Goal: Transaction & Acquisition: Purchase product/service

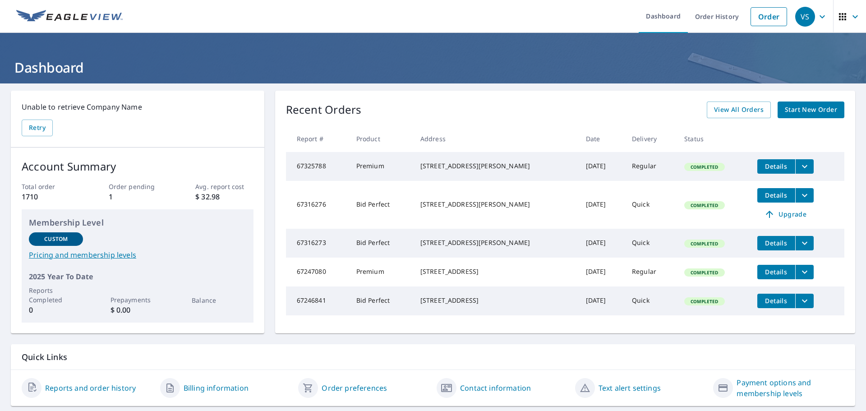
click at [826, 108] on span "Start New Order" at bounding box center [810, 109] width 52 height 11
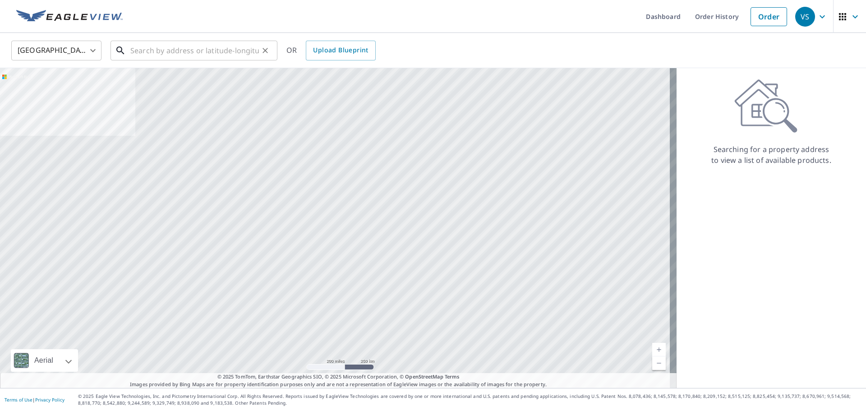
click at [163, 54] on input "text" at bounding box center [194, 50] width 128 height 25
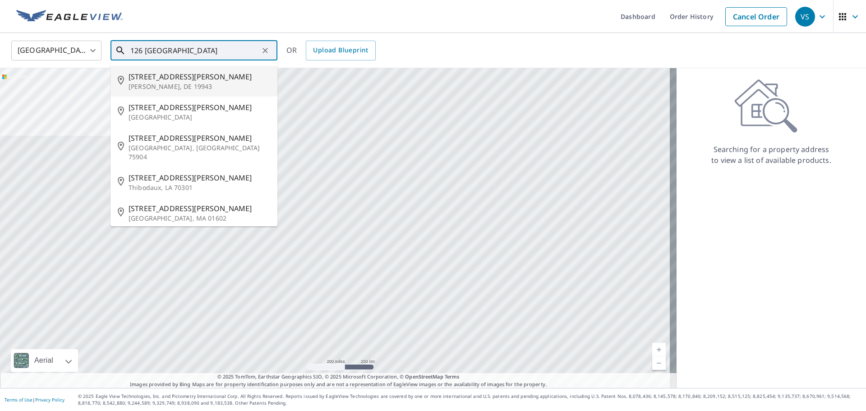
click at [174, 89] on p "[PERSON_NAME], DE 19943" at bounding box center [199, 86] width 142 height 9
type input "126 Copperfield Ln Felton, DE 19943"
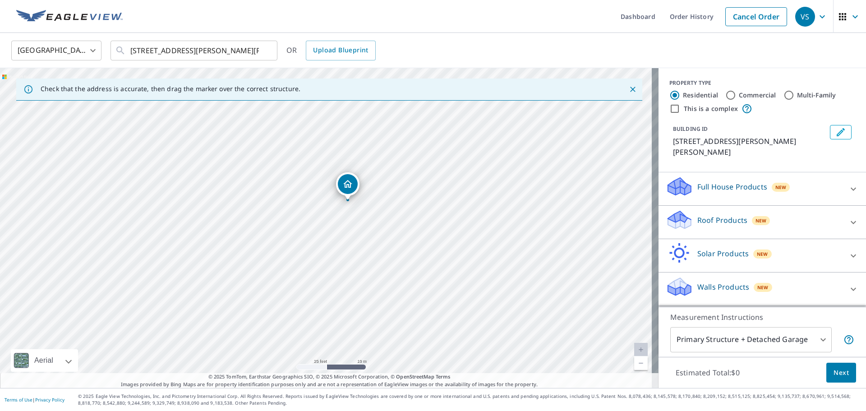
drag, startPoint x: 494, startPoint y: 158, endPoint x: 75, endPoint y: 342, distance: 456.8
click at [75, 342] on div "126 Copperfield Ln Felton, DE 19943" at bounding box center [329, 228] width 658 height 320
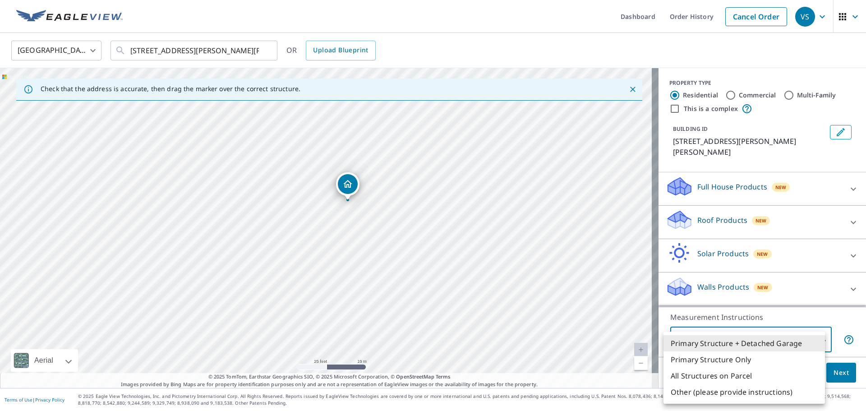
click at [815, 340] on body "VS VS Dashboard Order History Cancel Order VS United States US ​ 126 Copperfiel…" at bounding box center [433, 205] width 866 height 411
click at [714, 360] on li "Primary Structure Only" at bounding box center [743, 359] width 161 height 16
type input "2"
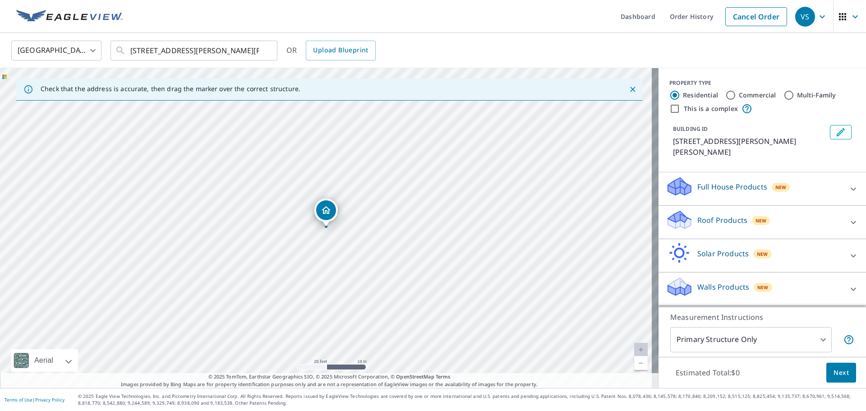
click at [697, 215] on p "Roof Products" at bounding box center [722, 220] width 50 height 11
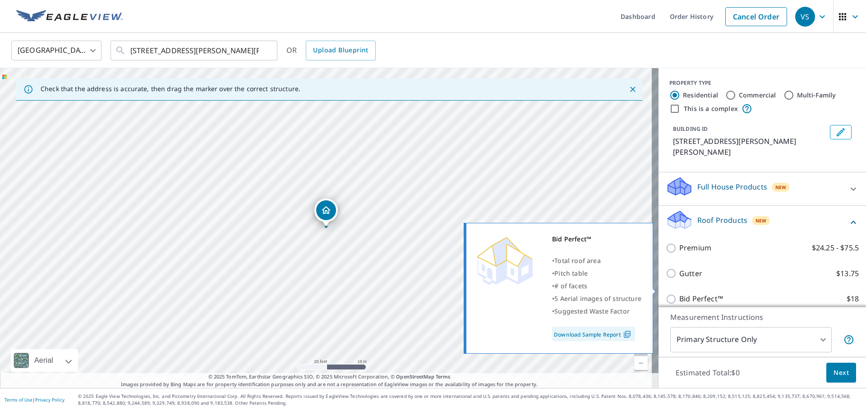
click at [689, 293] on p "Bid Perfect™" at bounding box center [701, 298] width 44 height 11
click at [679, 293] on input "Bid Perfect™ $18" at bounding box center [672, 298] width 14 height 11
checkbox input "true"
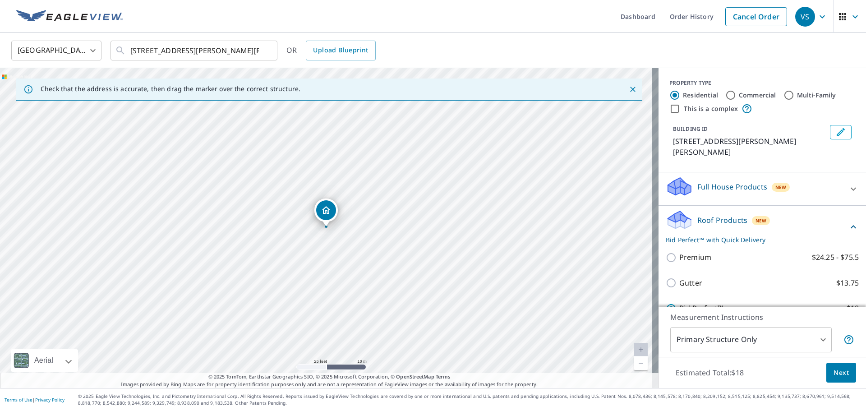
click at [833, 371] on span "Next" at bounding box center [840, 372] width 15 height 11
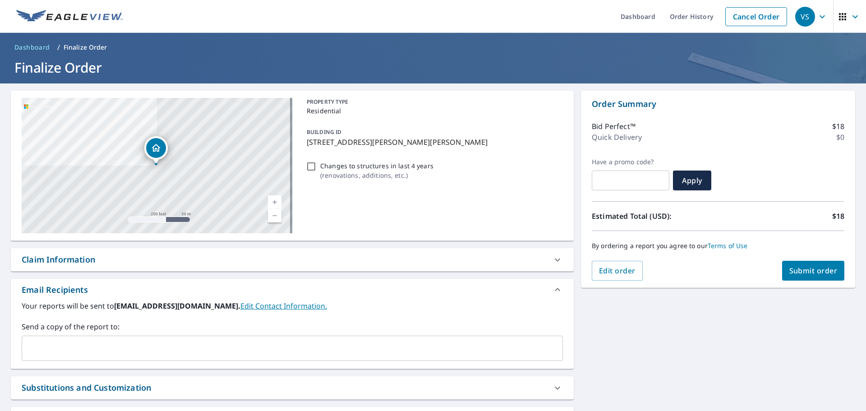
click at [800, 272] on span "Submit order" at bounding box center [813, 271] width 48 height 10
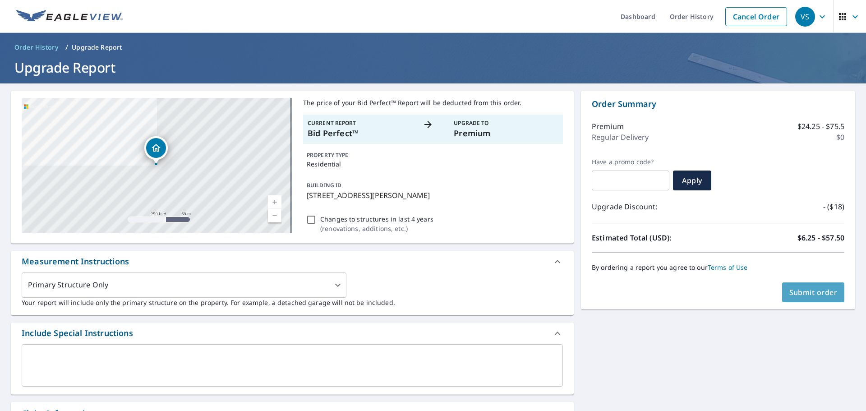
click at [795, 290] on span "Submit order" at bounding box center [813, 292] width 48 height 10
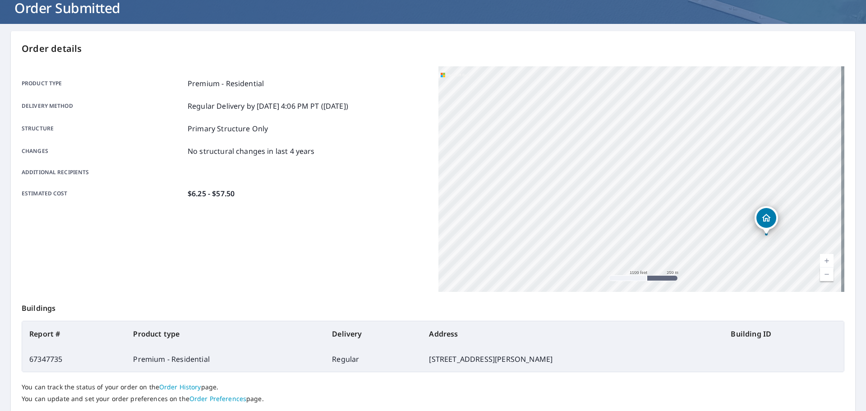
scroll to position [120, 0]
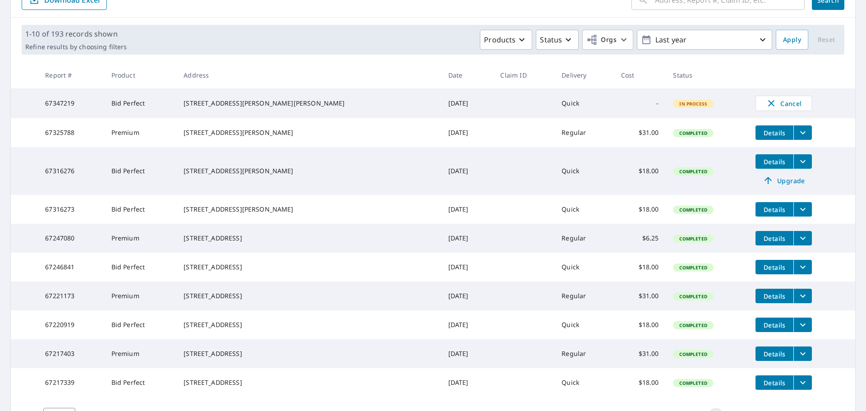
scroll to position [66, 0]
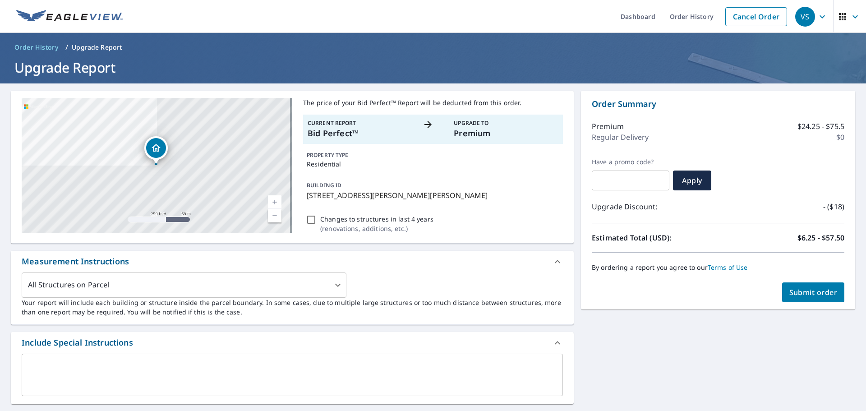
click at [797, 289] on span "Submit order" at bounding box center [813, 292] width 48 height 10
